Goal: Information Seeking & Learning: Compare options

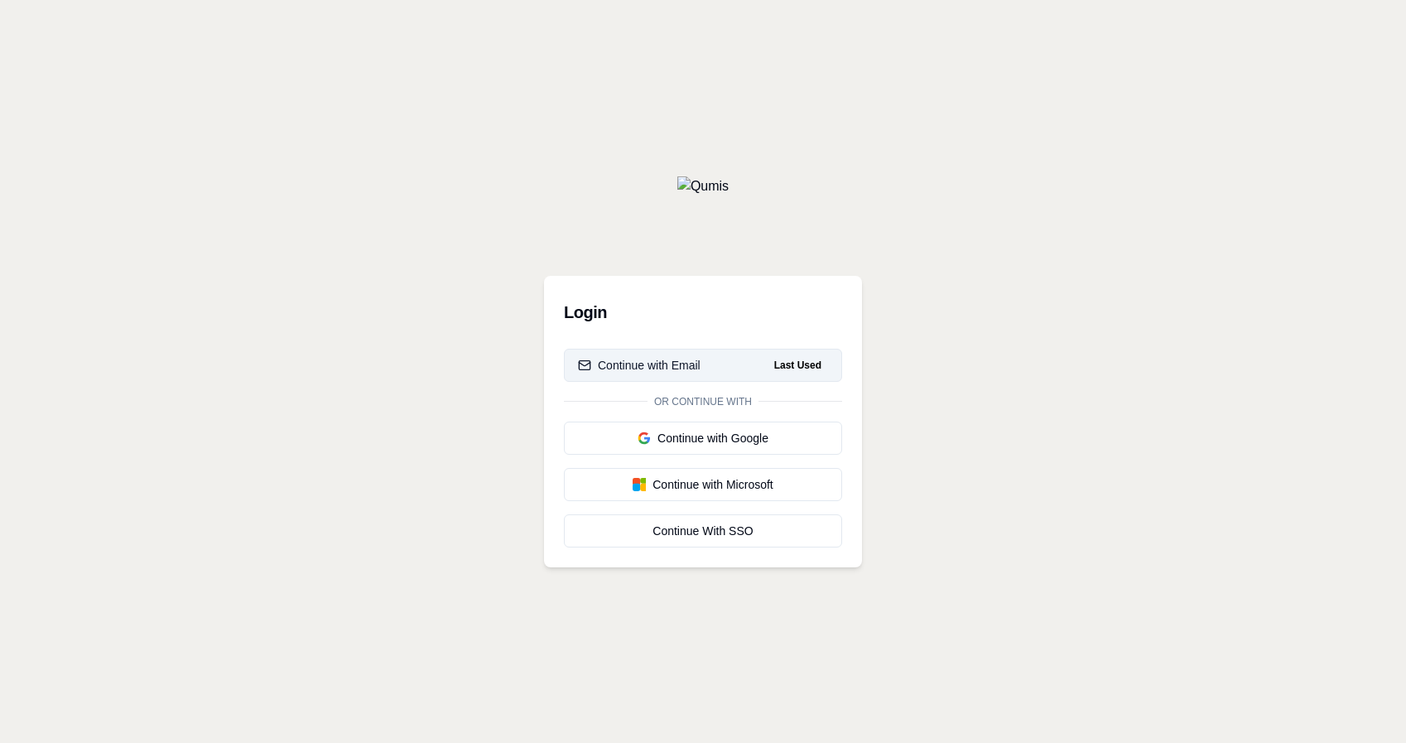
click at [715, 363] on button "Continue with Email Last Used" at bounding box center [703, 365] width 278 height 33
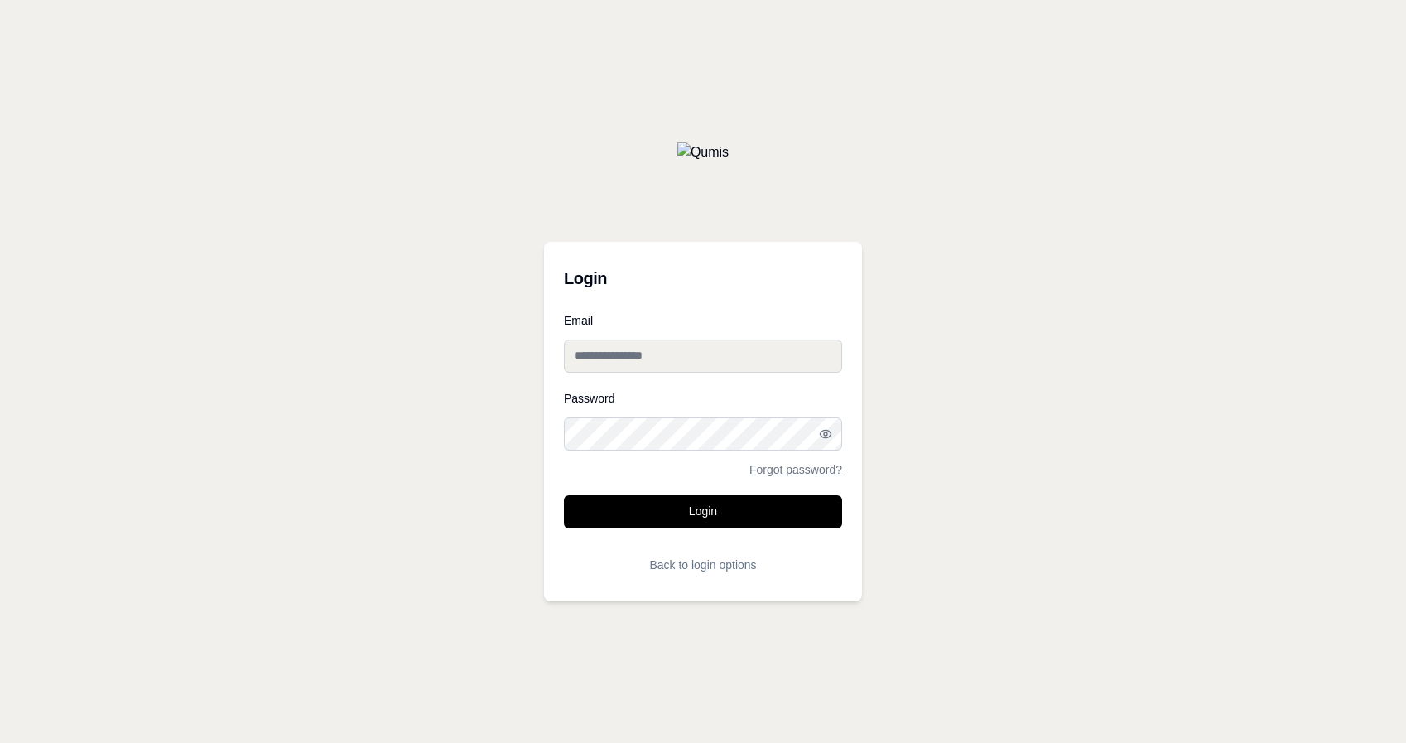
click at [710, 360] on input "Email" at bounding box center [703, 356] width 278 height 33
type input "**********"
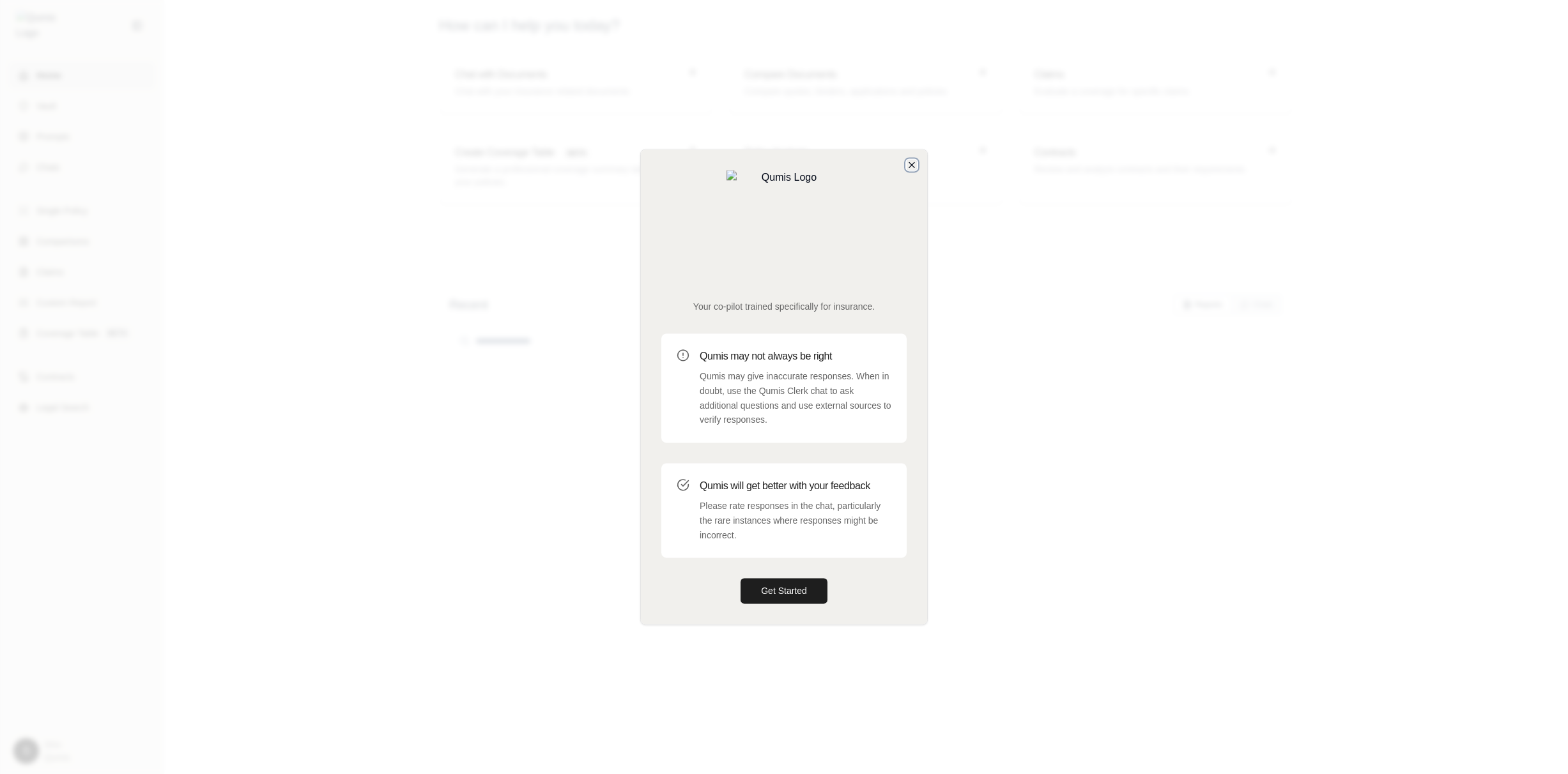
click at [911, 167] on icon "button" at bounding box center [912, 164] width 5 height 5
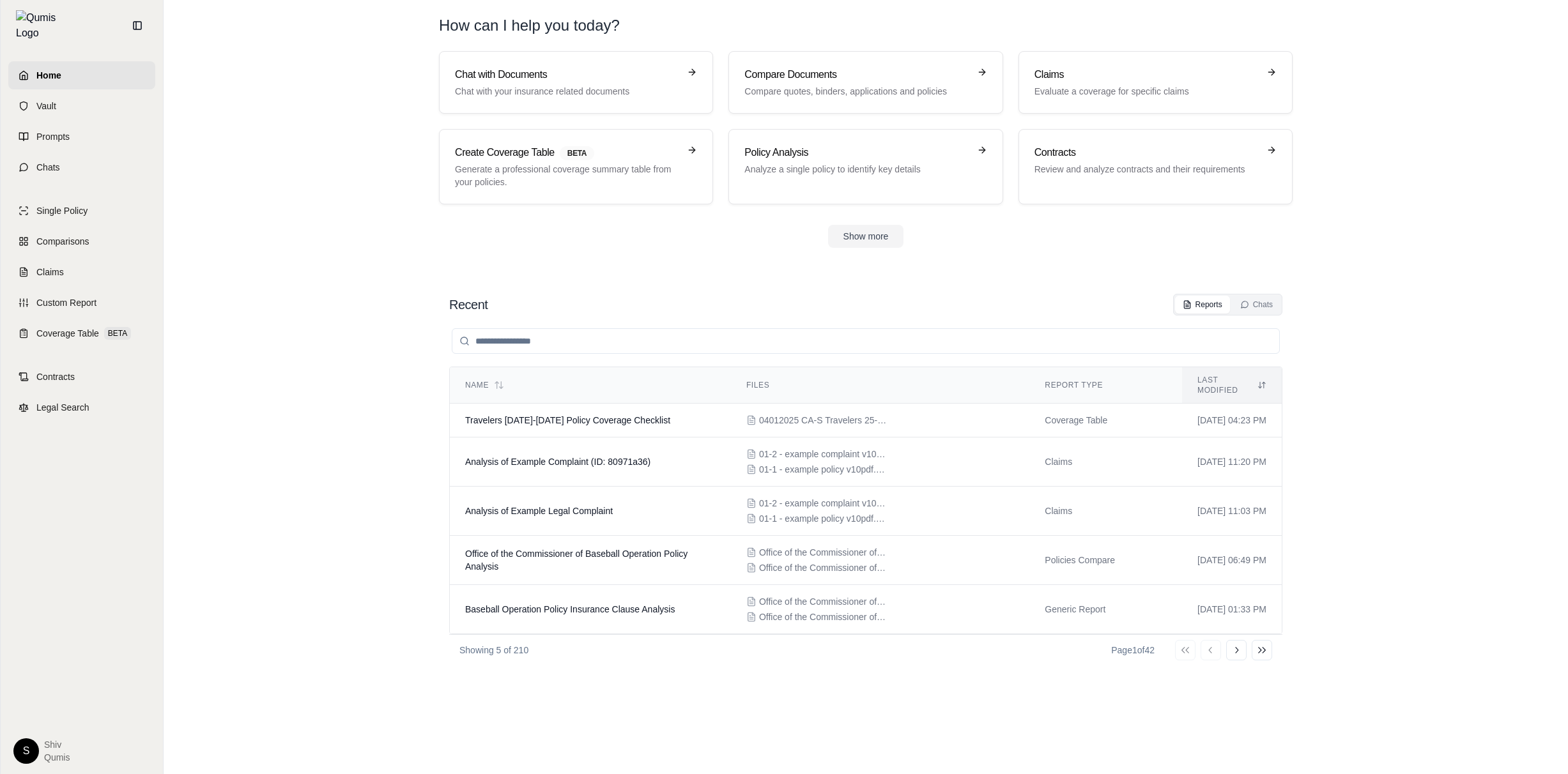
click at [341, 527] on section "Recent Reports Chats Name Files Report Type Last modified Travelers [DATE]-[DAT…" at bounding box center [865, 521] width 1394 height 506
click at [66, 235] on span "Comparisons" at bounding box center [62, 241] width 52 height 13
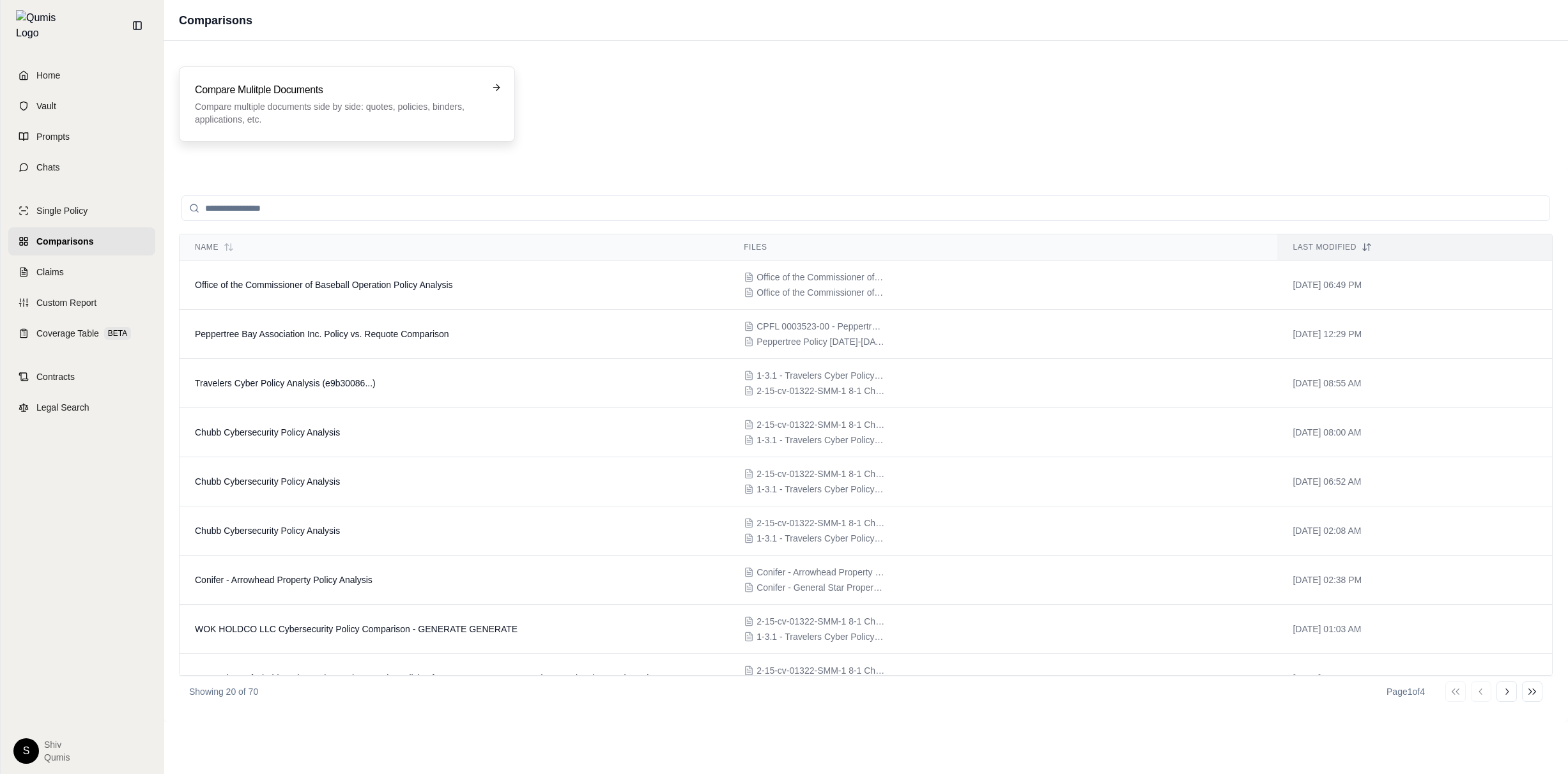
click at [277, 102] on p "Compare multiple documents side by side: quotes, policies, binders, application…" at bounding box center [338, 113] width 286 height 25
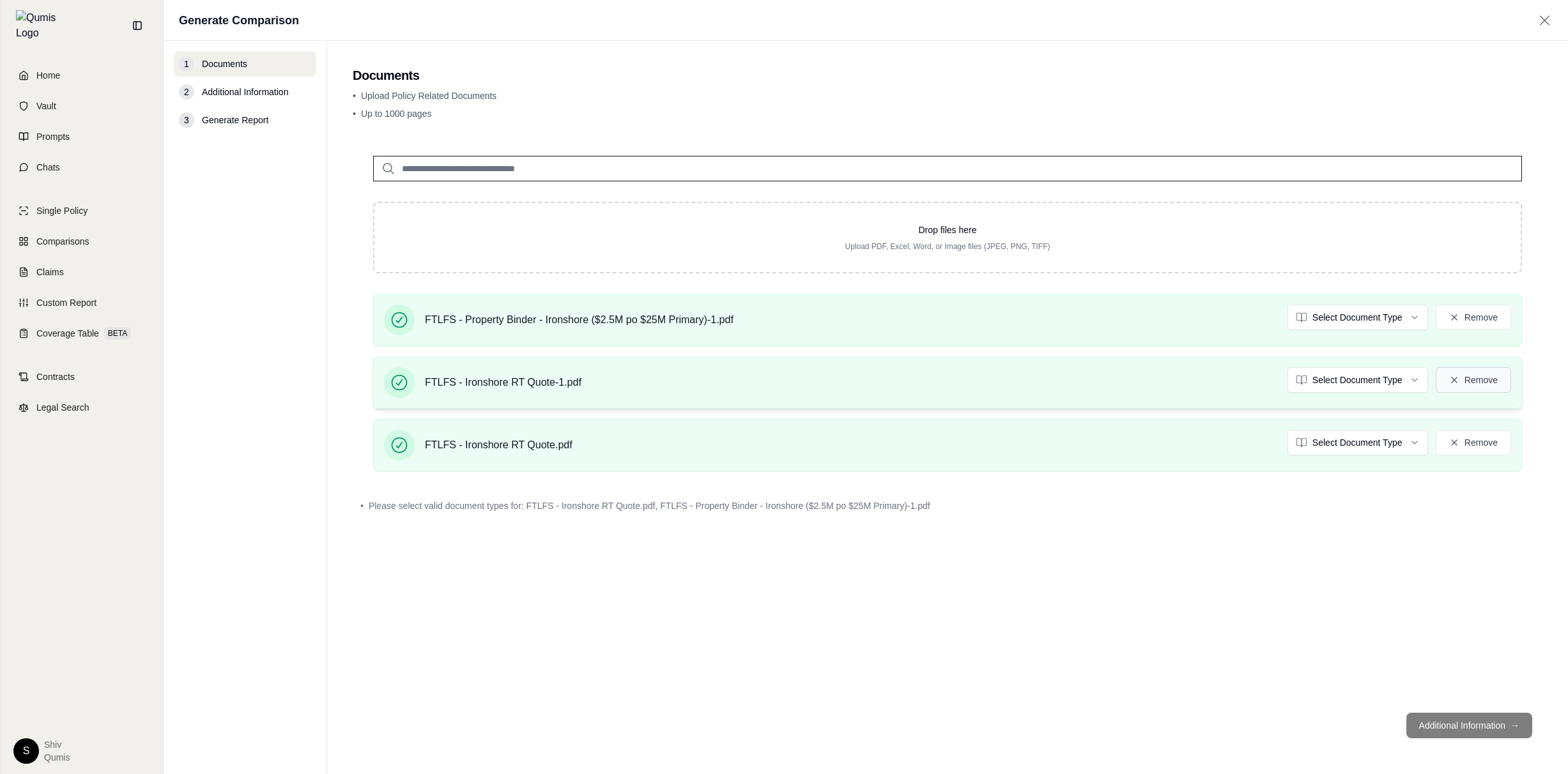
click at [1479, 381] on button "Remove" at bounding box center [1473, 379] width 76 height 25
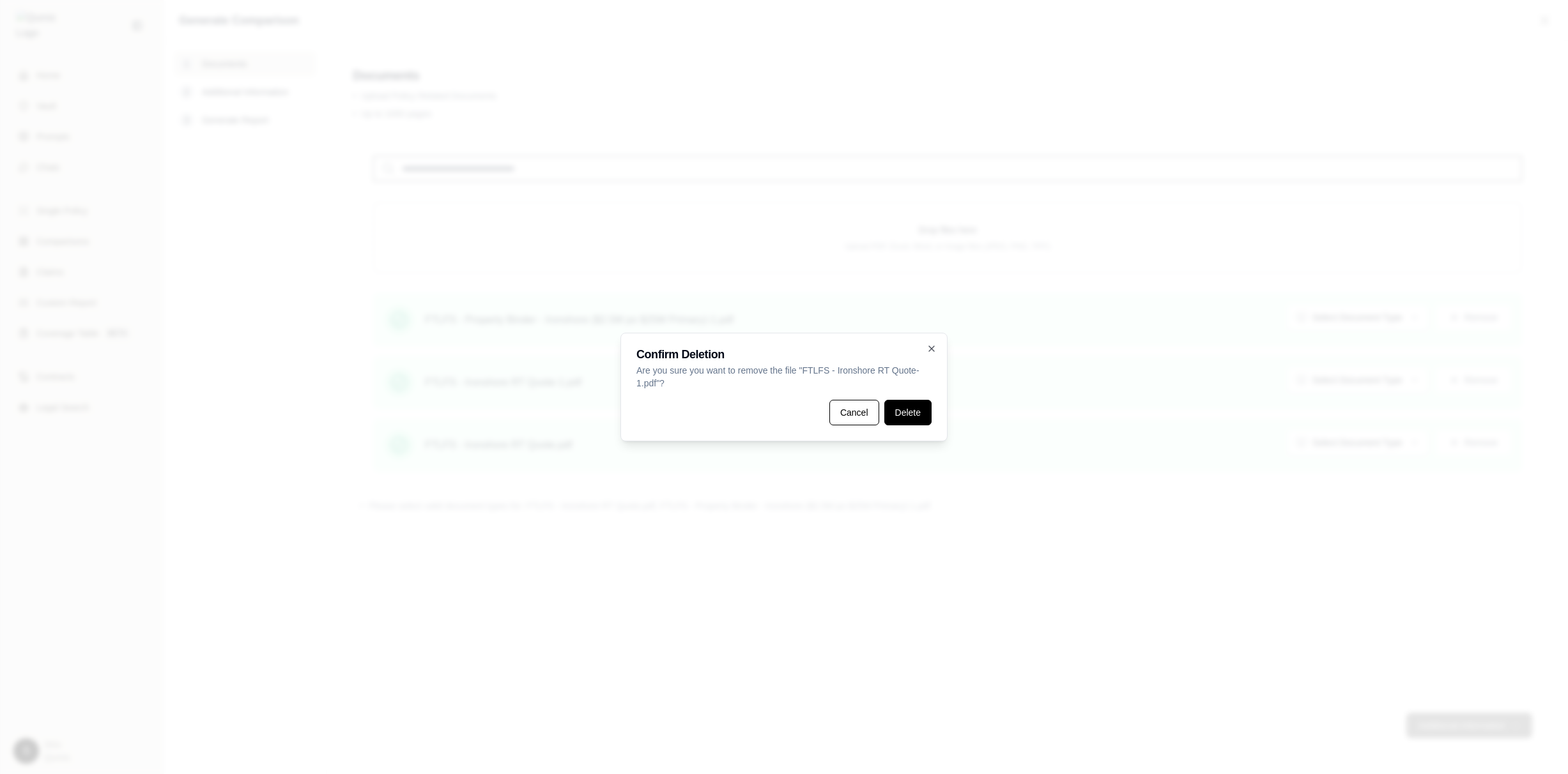
click at [921, 423] on button "Delete" at bounding box center [907, 412] width 47 height 25
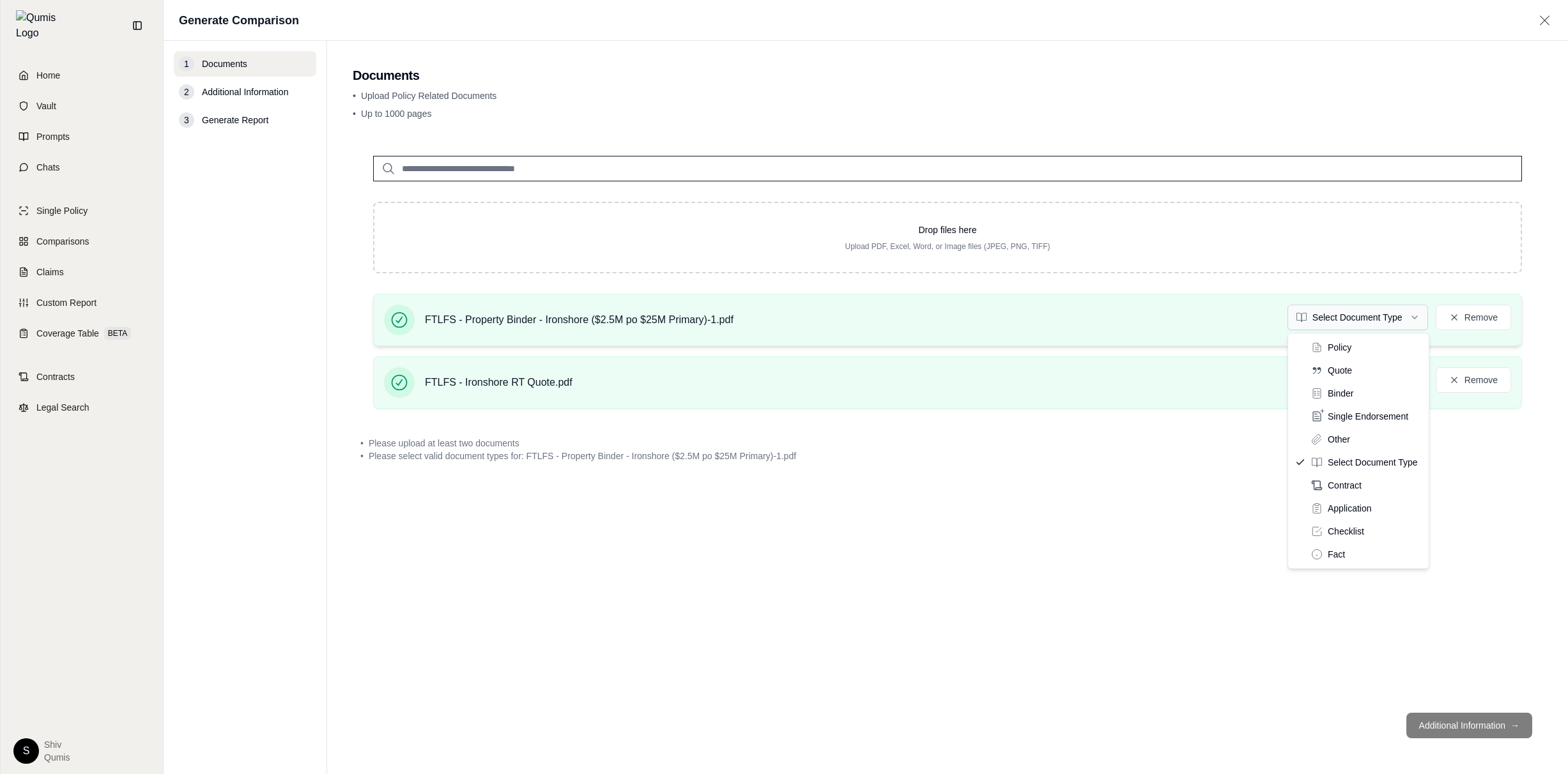
click at [1388, 307] on html "Home Vault Prompts Chats Single Policy Comparisons Claims Custom Report Coverag…" at bounding box center [784, 387] width 1568 height 774
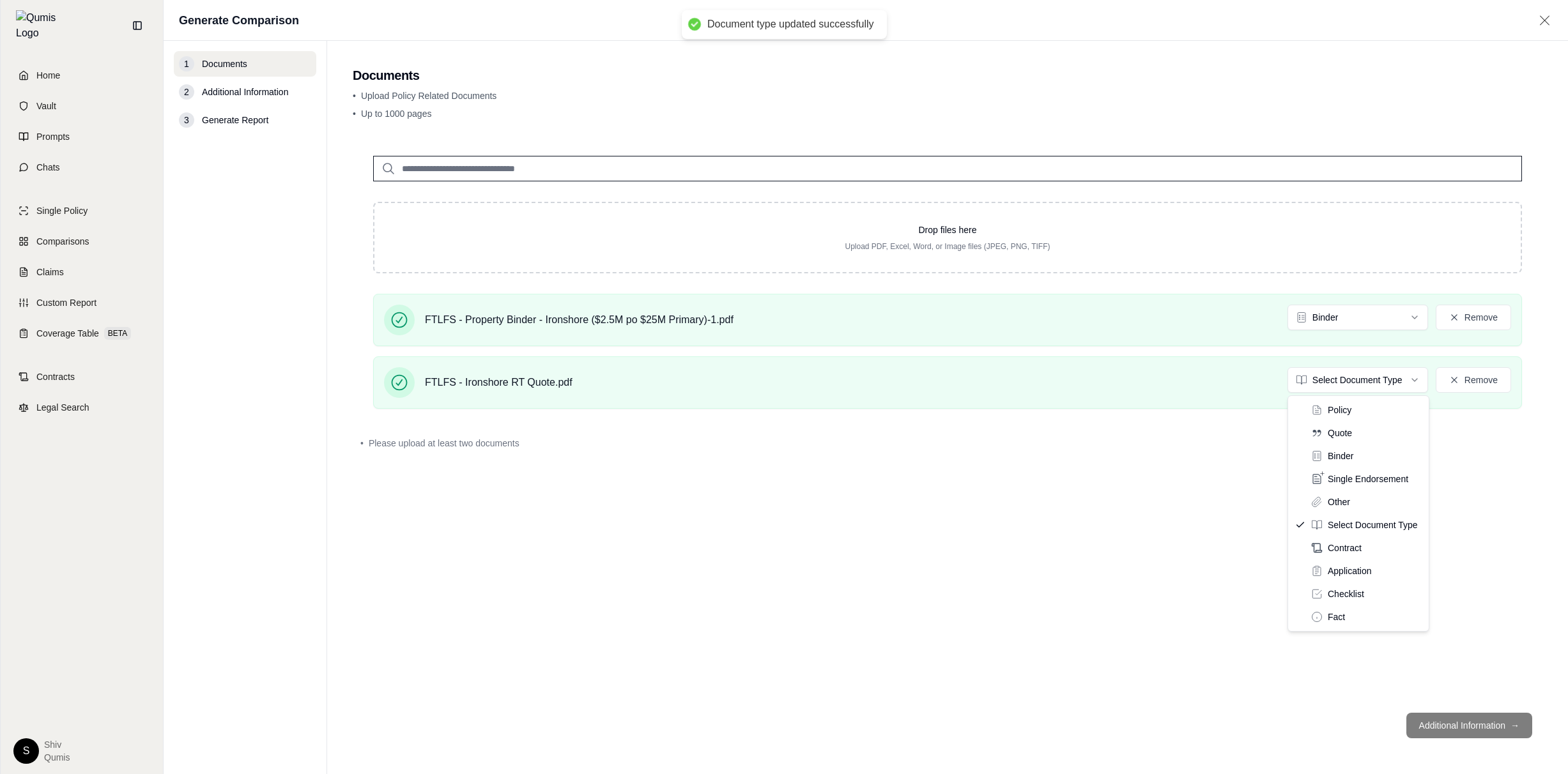
click at [1357, 389] on html "Document type updated successfully Home Vault Prompts Chats Single Policy Compa…" at bounding box center [784, 387] width 1568 height 774
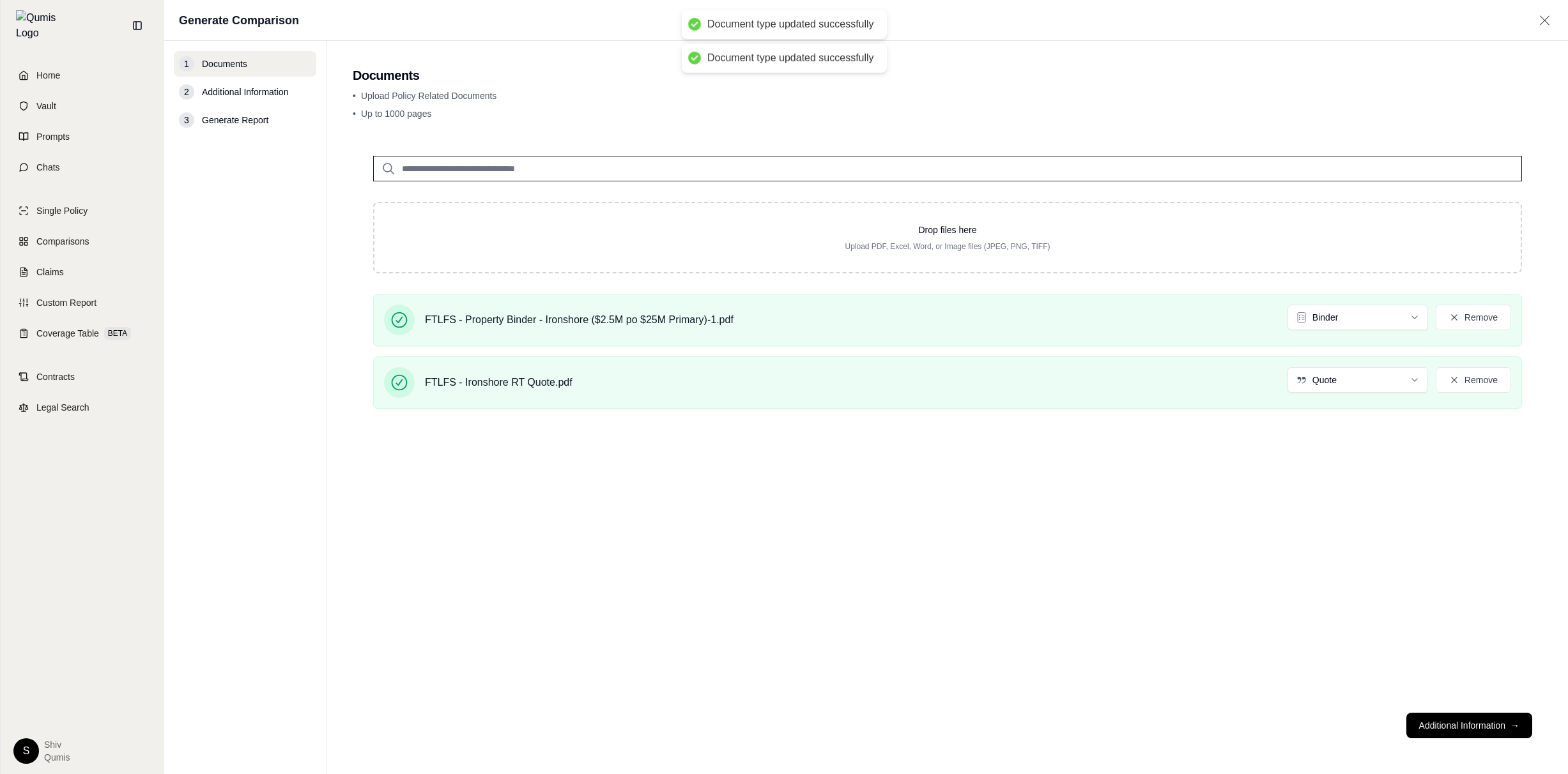
click at [1482, 705] on footer "Additional Information →" at bounding box center [947, 725] width 1189 height 46
click at [1480, 740] on footer "Additional Information →" at bounding box center [947, 725] width 1189 height 46
click at [1479, 732] on button "Additional Information →" at bounding box center [1469, 725] width 126 height 25
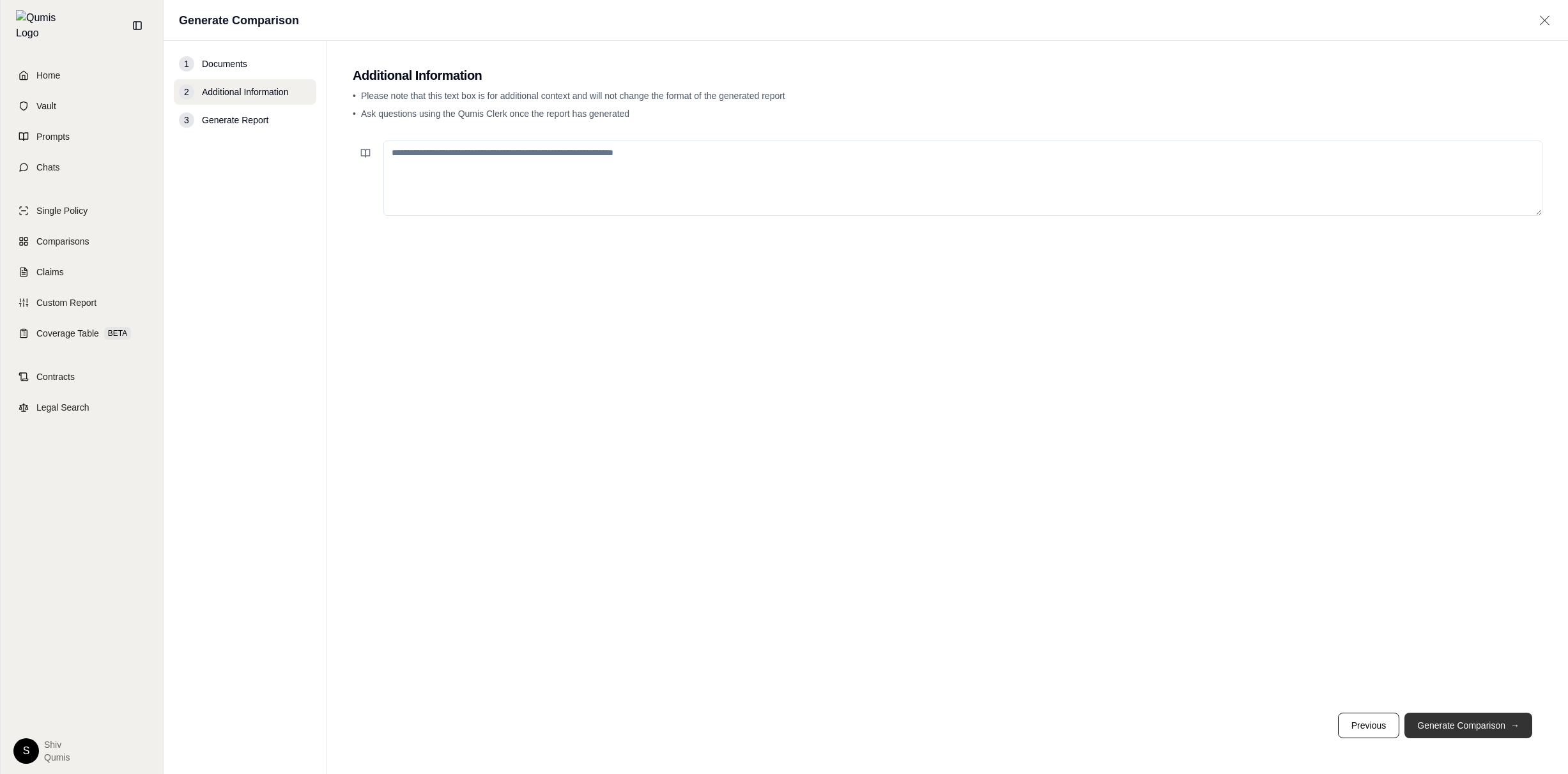
click at [1479, 732] on button "Generate Comparison →" at bounding box center [1469, 725] width 128 height 25
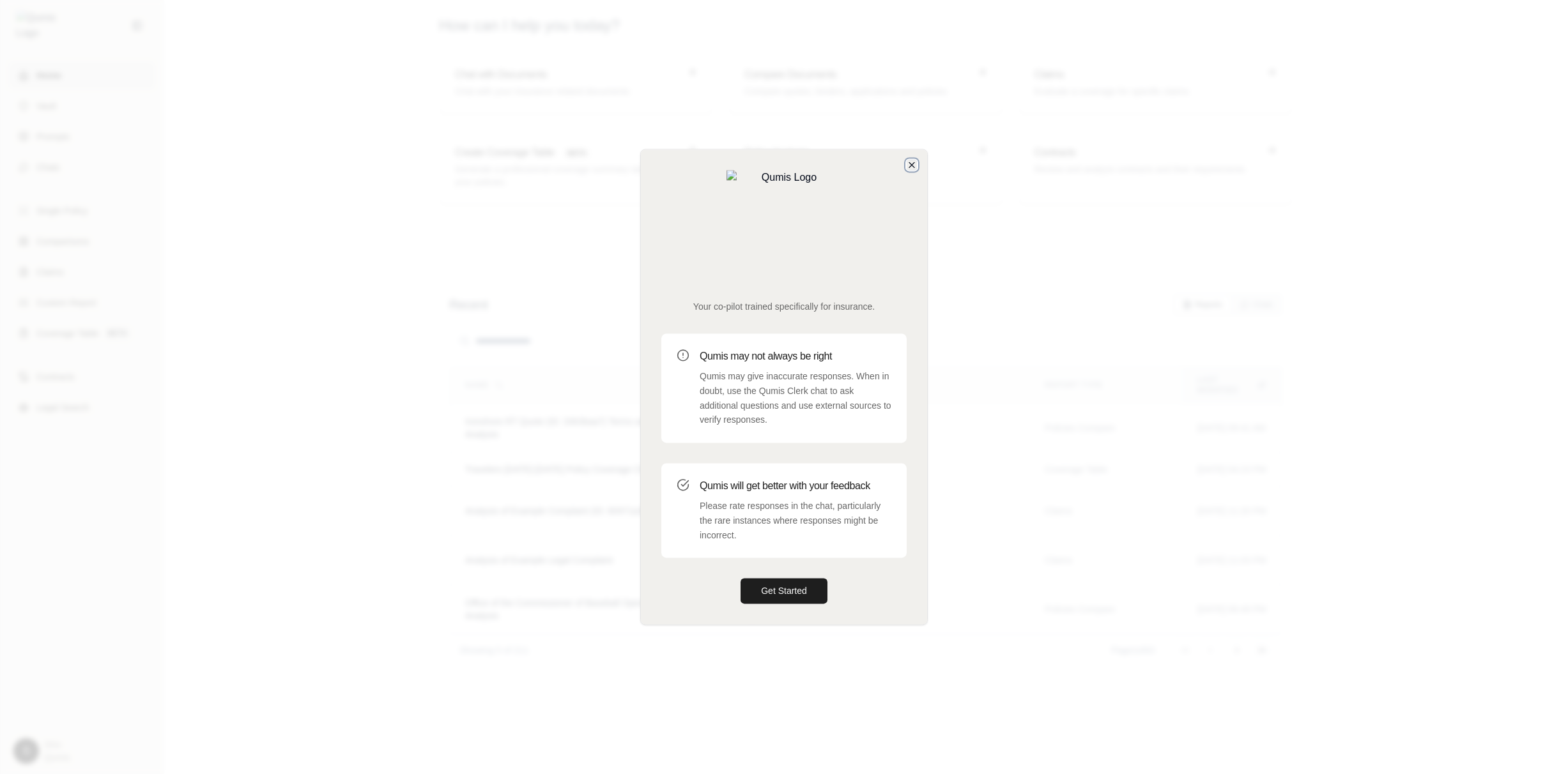
click at [909, 170] on icon "button" at bounding box center [911, 164] width 10 height 10
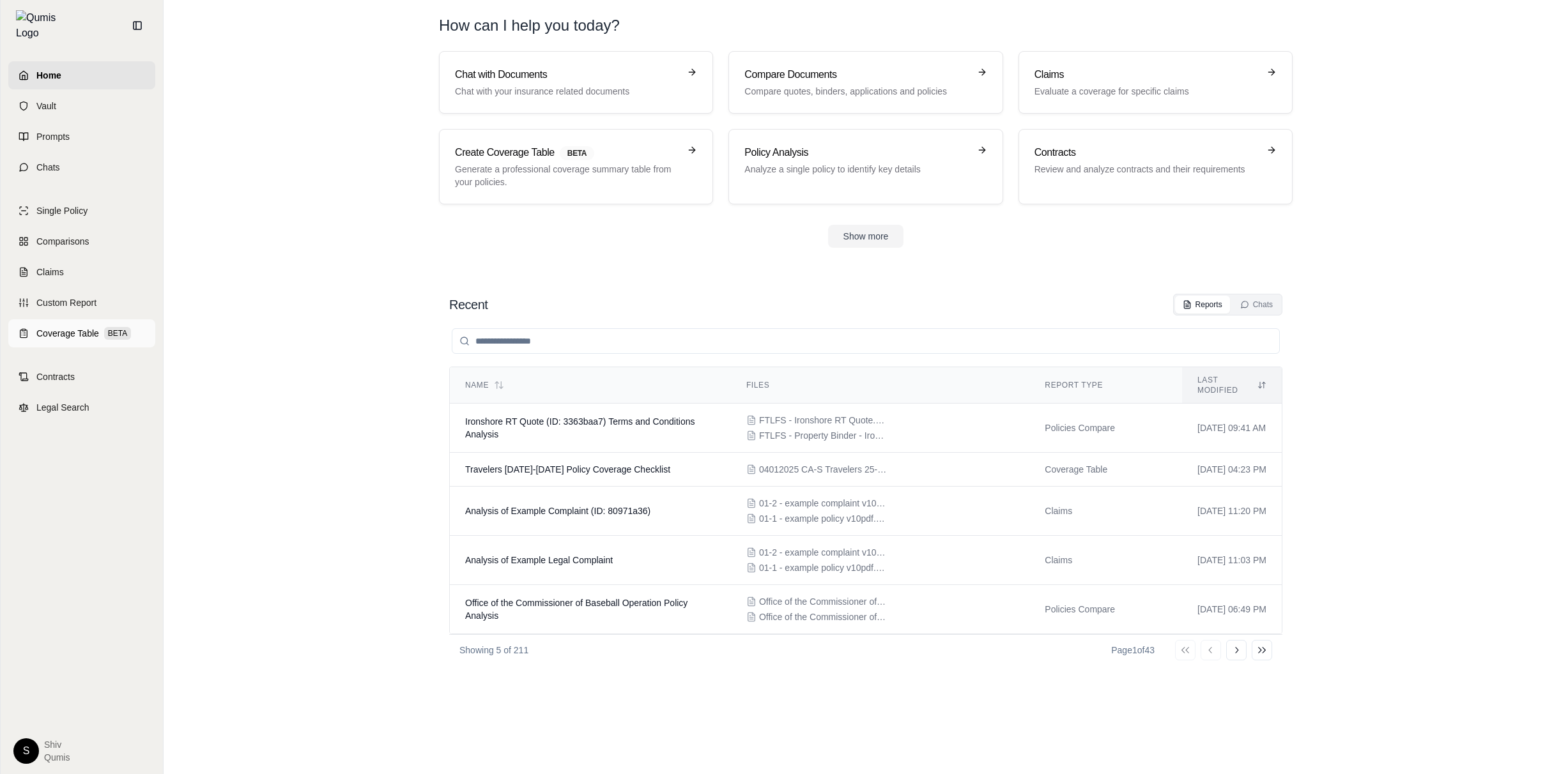
click at [75, 327] on span "Coverage Table" at bounding box center [67, 333] width 62 height 13
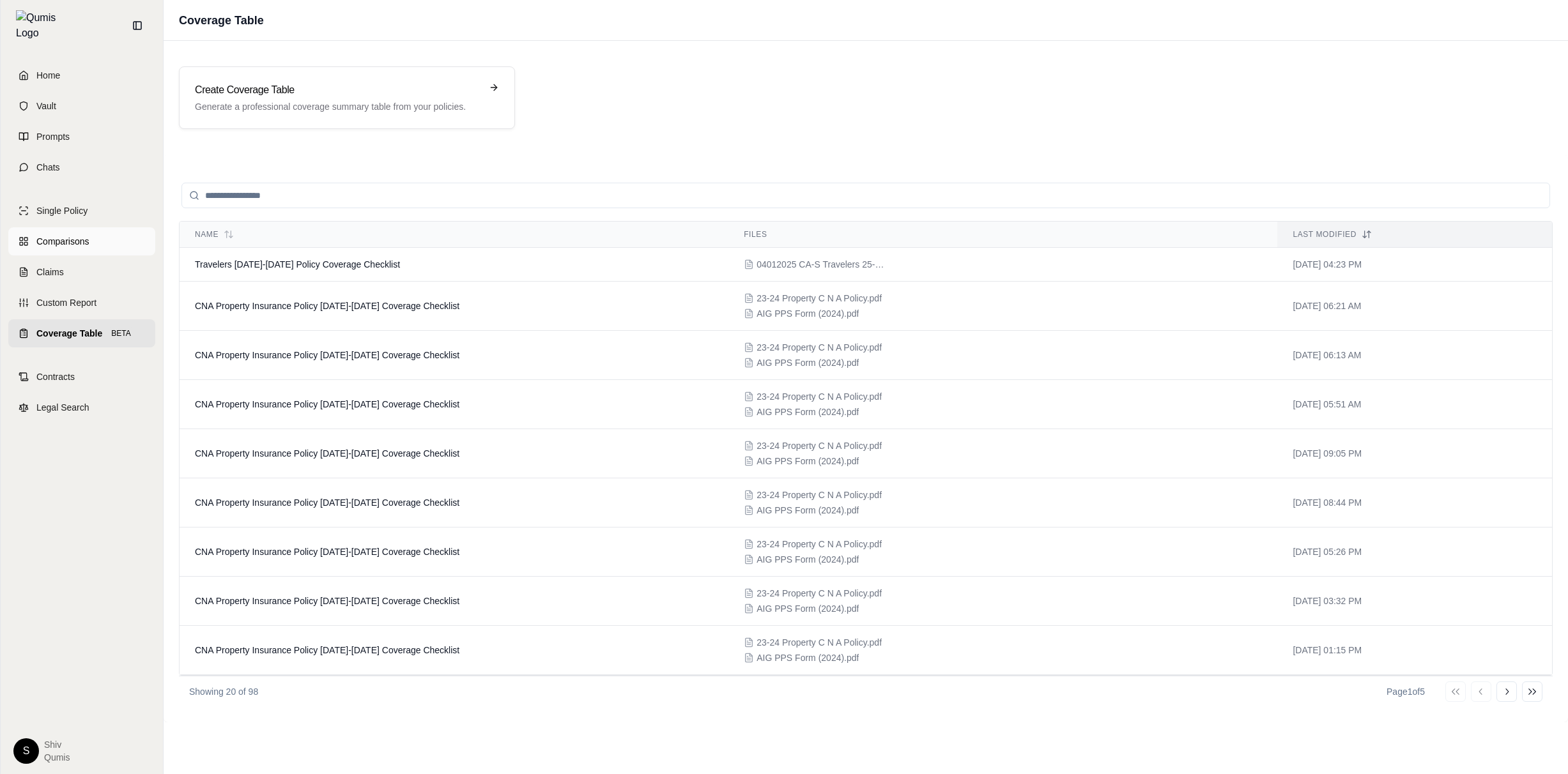
click at [39, 237] on span "Comparisons" at bounding box center [62, 241] width 52 height 13
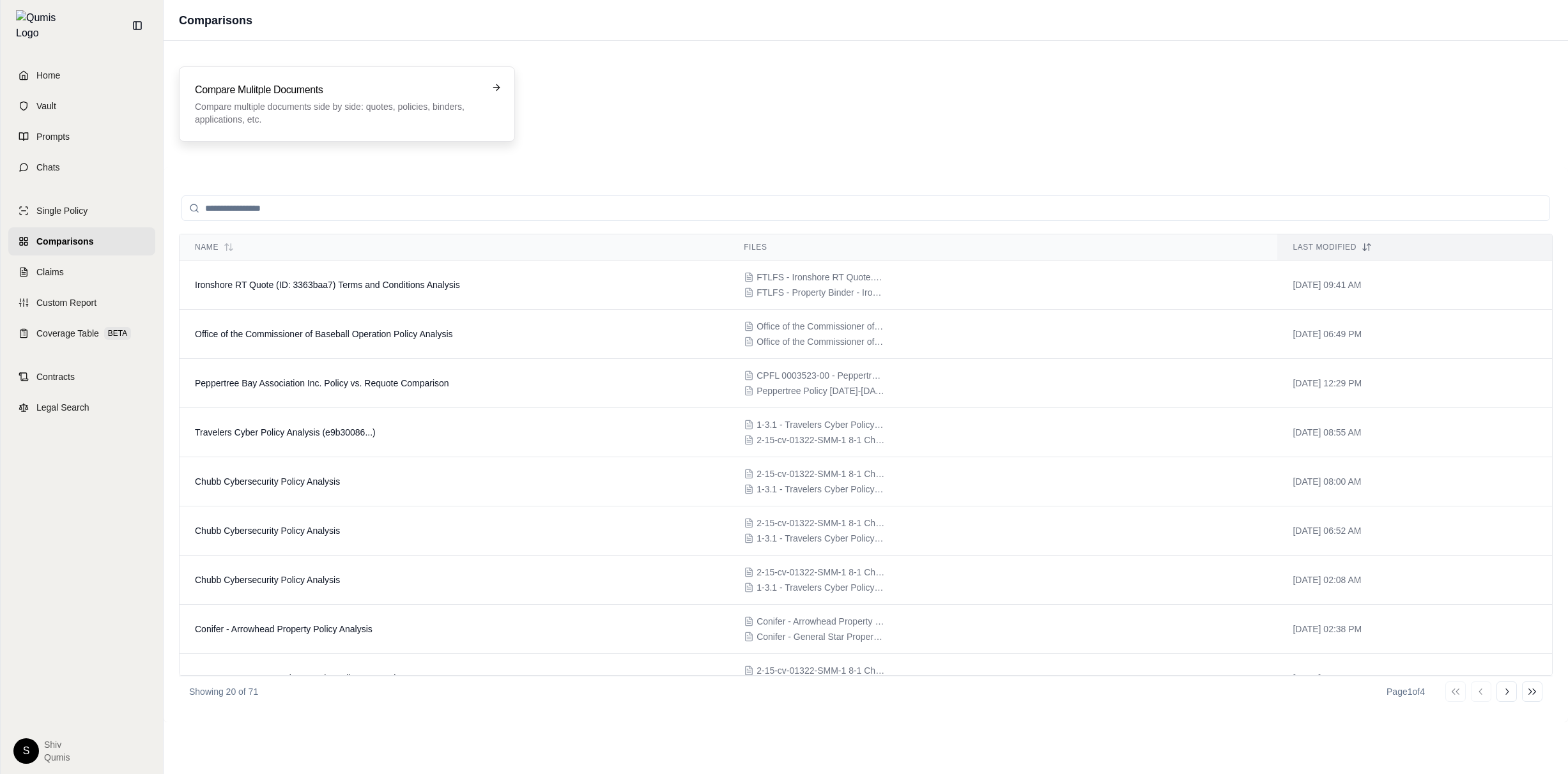
click at [389, 85] on h3 "Compare Mulitple Documents" at bounding box center [338, 90] width 286 height 15
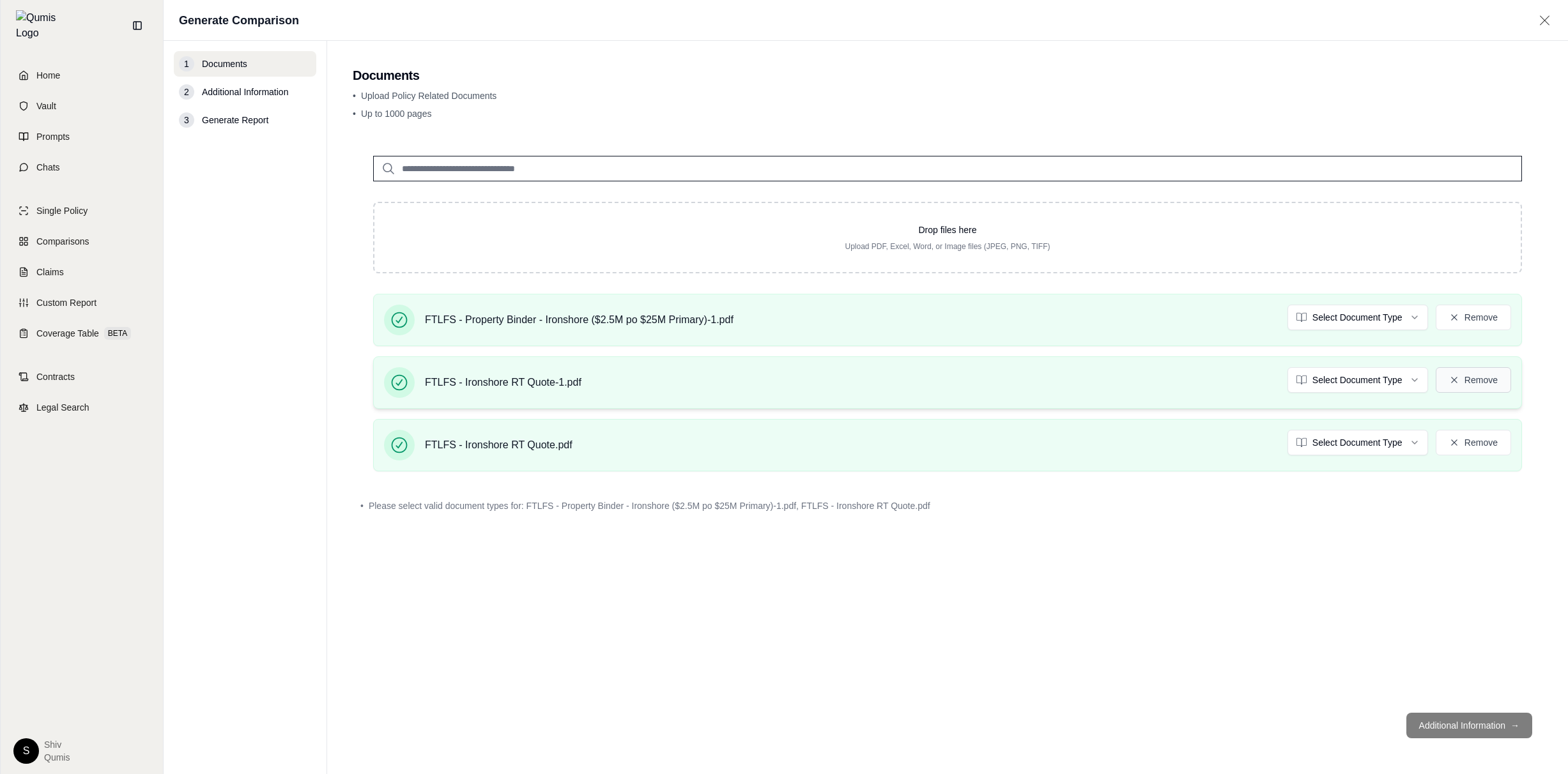
click at [1471, 380] on button "Remove" at bounding box center [1473, 379] width 76 height 25
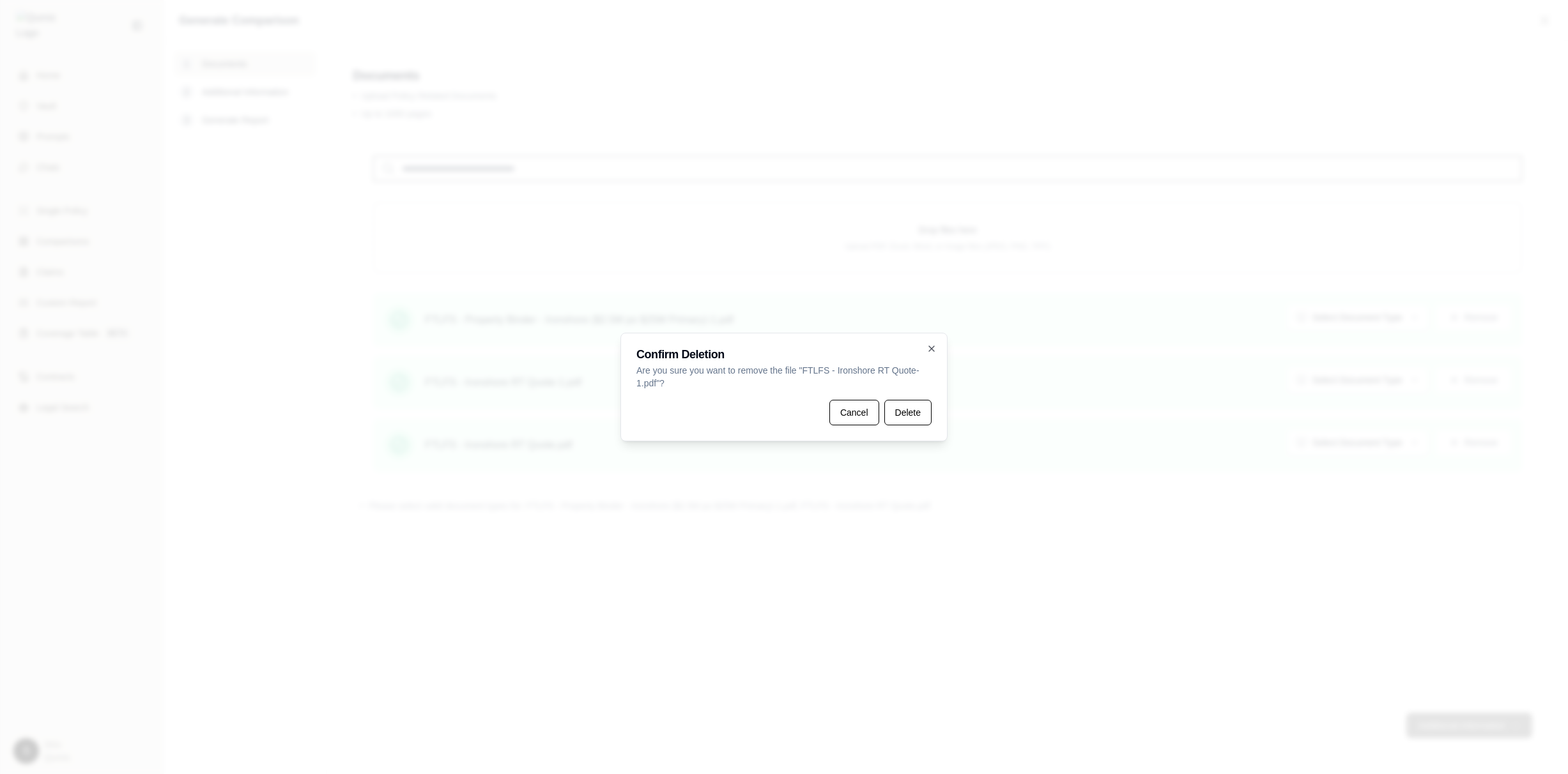
click at [919, 418] on button "Delete" at bounding box center [907, 412] width 47 height 25
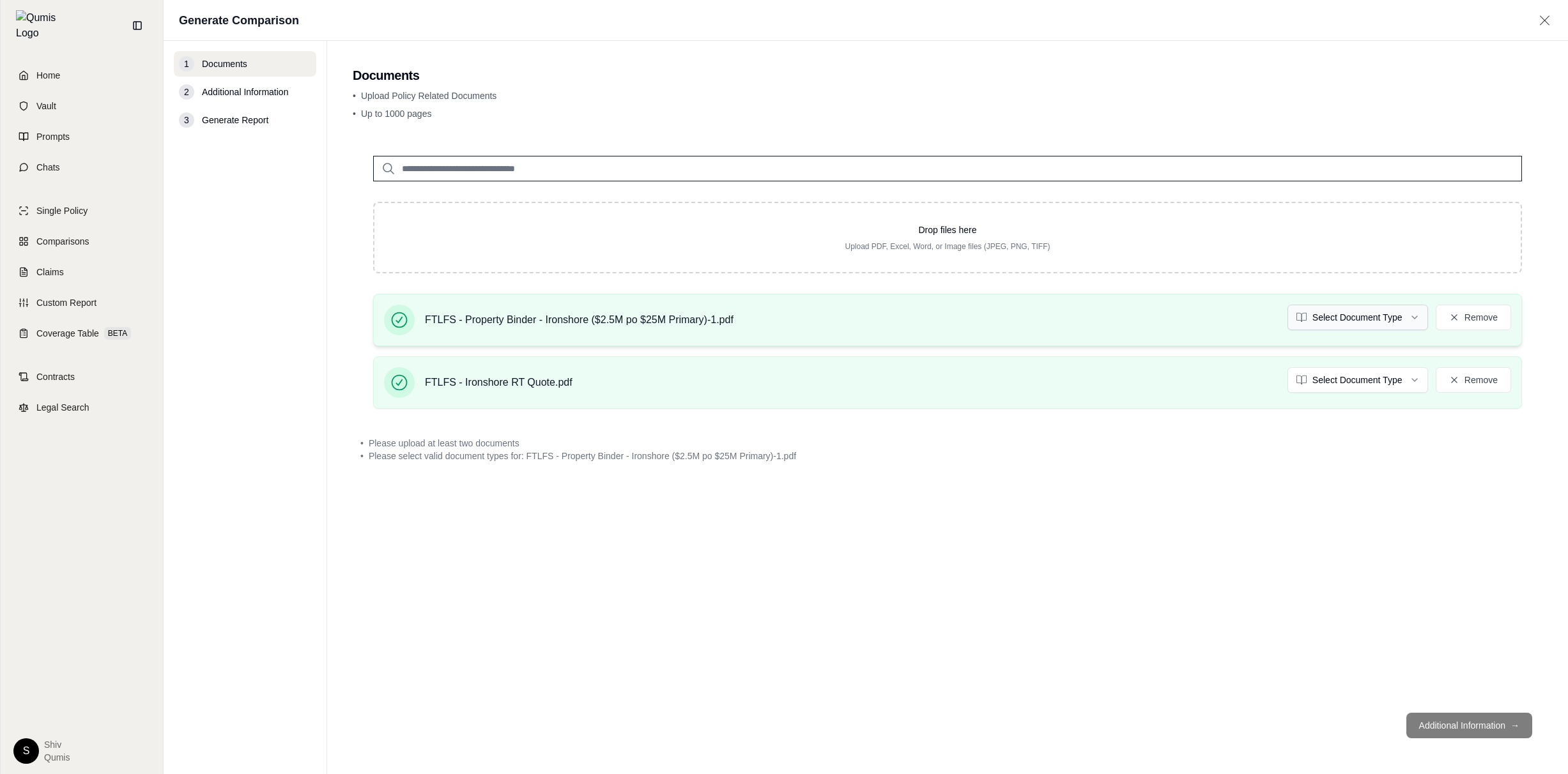
click at [1342, 324] on html "Home Vault Prompts Chats Single Policy Comparisons Claims Custom Report Coverag…" at bounding box center [784, 387] width 1568 height 774
click at [1361, 375] on html "Document type updated successfully Home Vault Prompts Chats Single Policy Compa…" at bounding box center [784, 387] width 1568 height 774
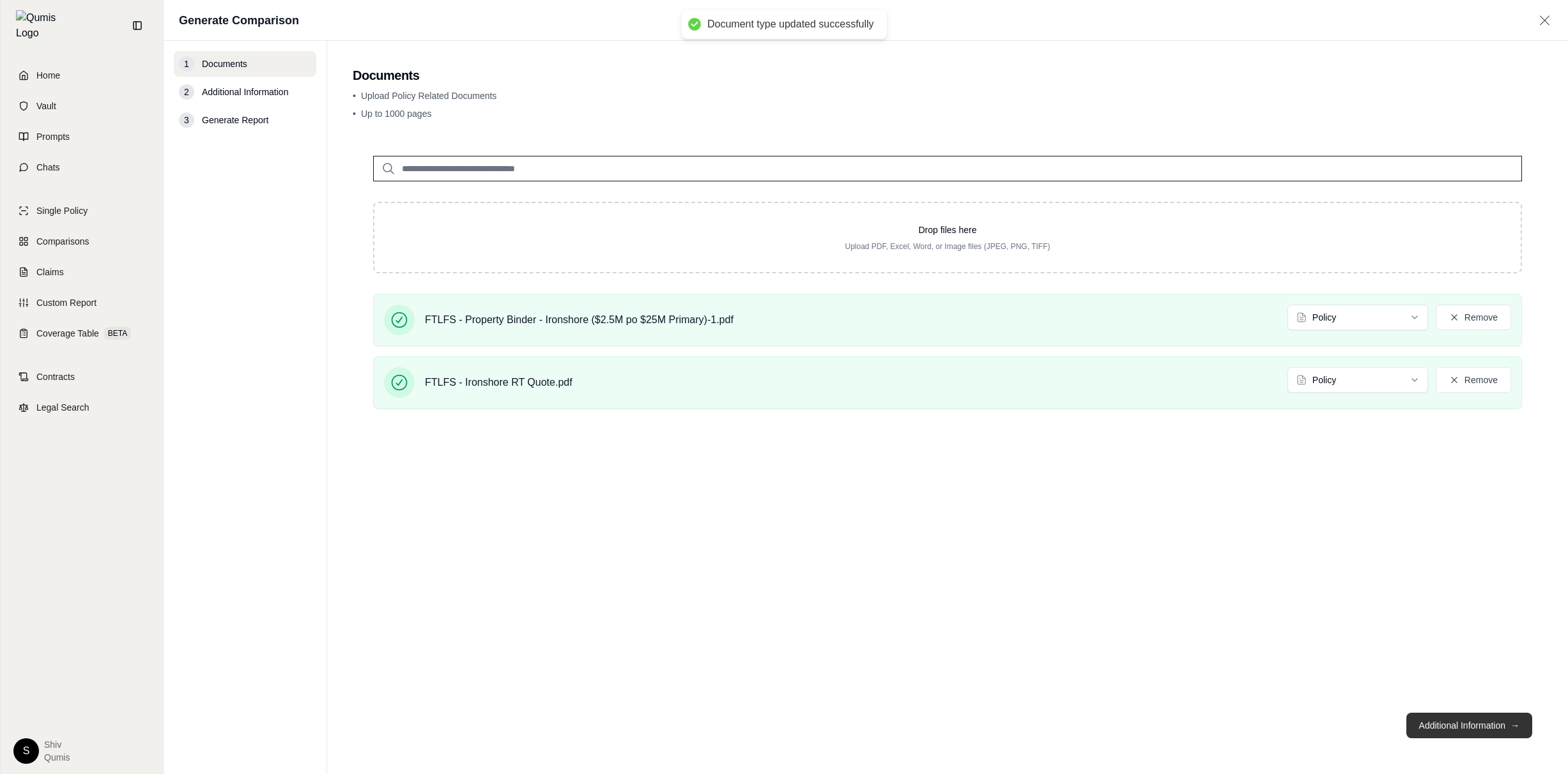
click at [1483, 732] on button "Additional Information →" at bounding box center [1469, 725] width 126 height 25
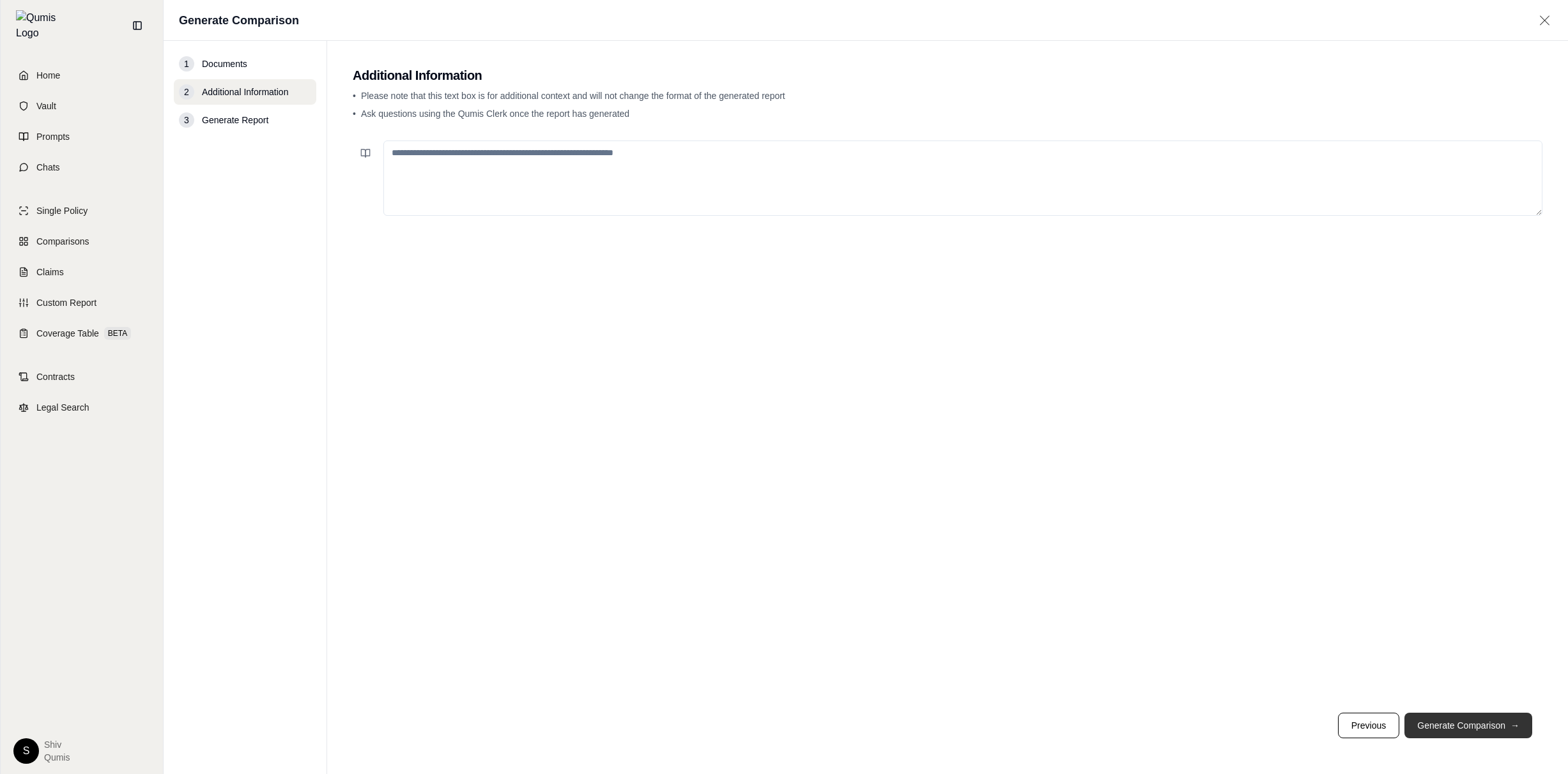
click at [1483, 732] on button "Generate Comparison →" at bounding box center [1469, 725] width 128 height 25
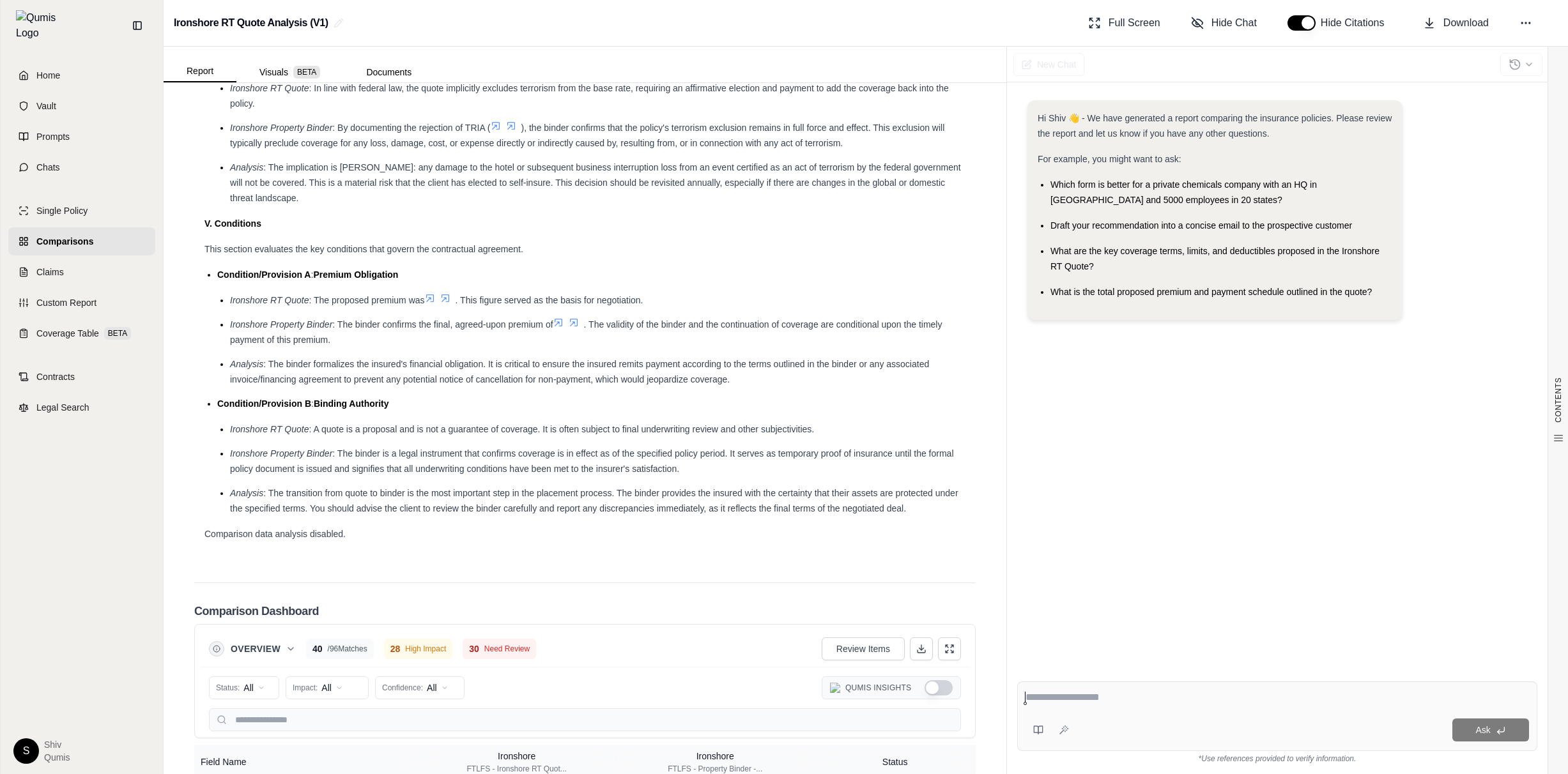
scroll to position [1894, 0]
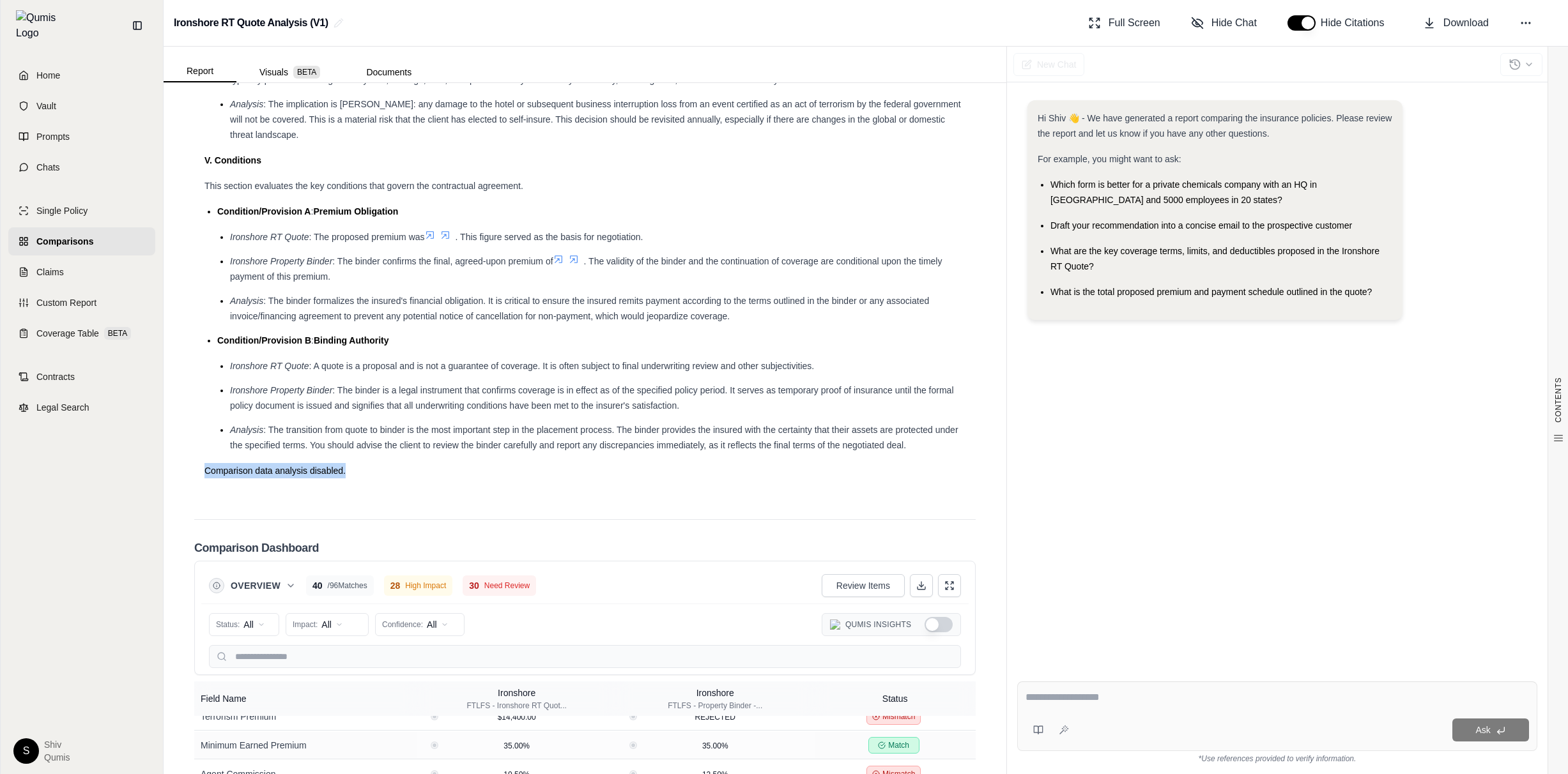
drag, startPoint x: 198, startPoint y: 473, endPoint x: 376, endPoint y: 478, distance: 178.1
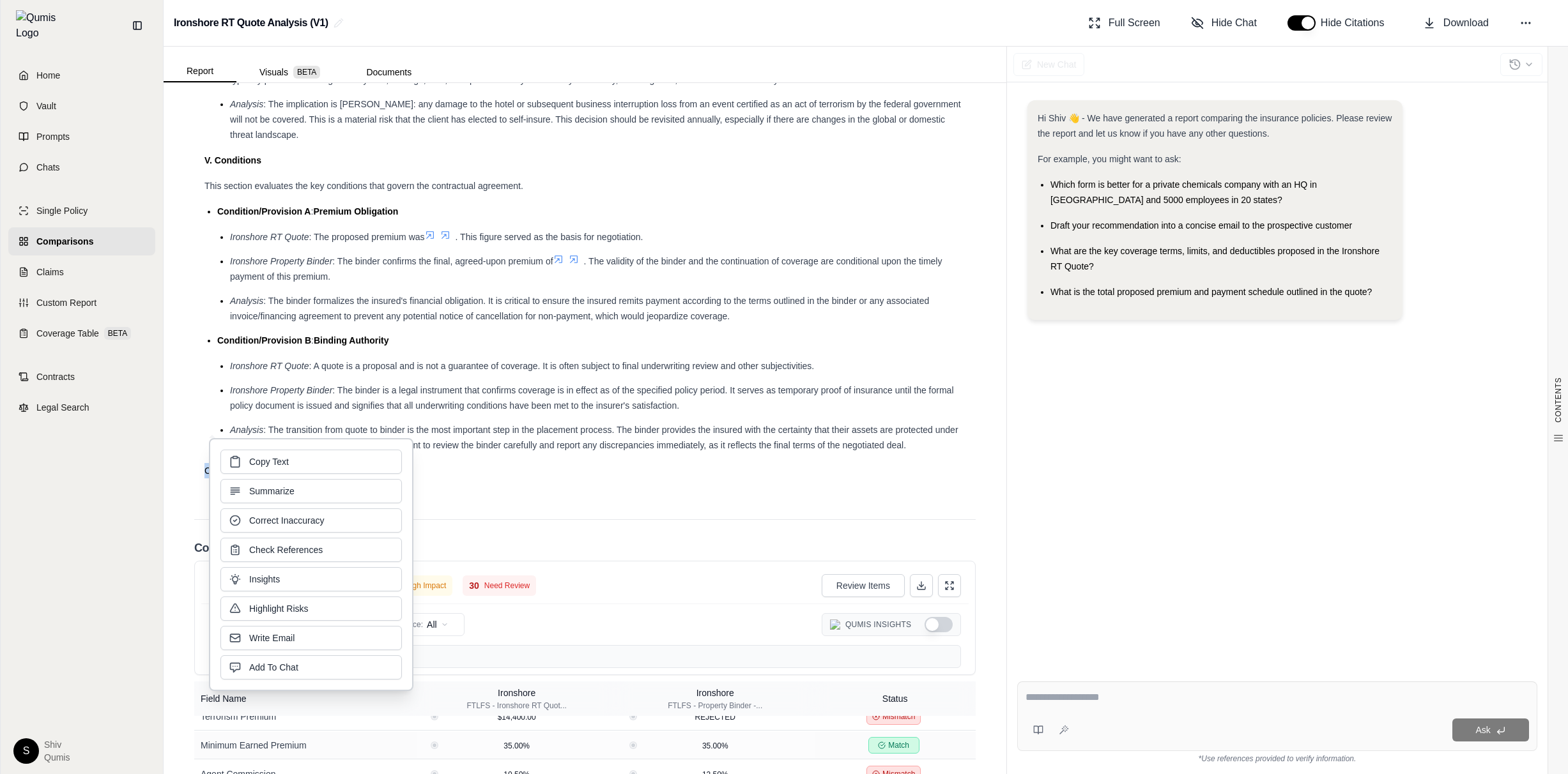
copy span "Comparison data analysis disabled."
